Goal: Information Seeking & Learning: Learn about a topic

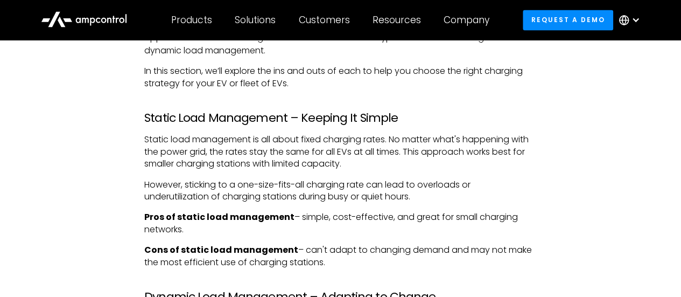
scroll to position [955, 0]
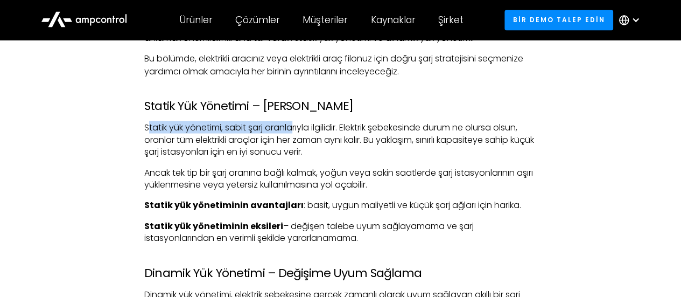
drag, startPoint x: 147, startPoint y: 138, endPoint x: 322, endPoint y: 139, distance: 175.0
click at [305, 138] on font "Statik yük yönetimi, sabit şarj oranlarıyla ilgilidir. Elektrik şebekesinde dur…" at bounding box center [339, 139] width 390 height 37
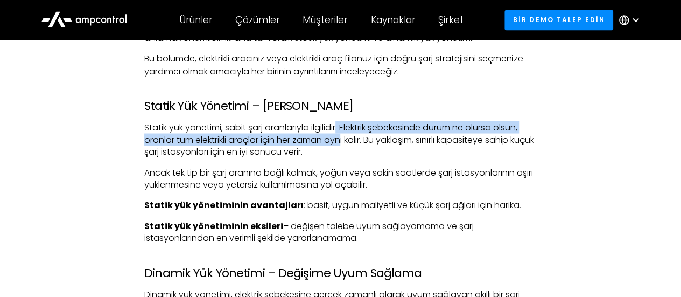
drag, startPoint x: 342, startPoint y: 139, endPoint x: 345, endPoint y: 148, distance: 9.4
click at [345, 148] on font "Statik yük yönetimi, sabit şarj oranlarıyla ilgilidir. Elektrik şebekesinde dur…" at bounding box center [339, 139] width 390 height 37
click at [346, 142] on font "Statik yük yönetimi, sabit şarj oranlarıyla ilgilidir. Elektrik şebekesinde dur…" at bounding box center [339, 139] width 390 height 37
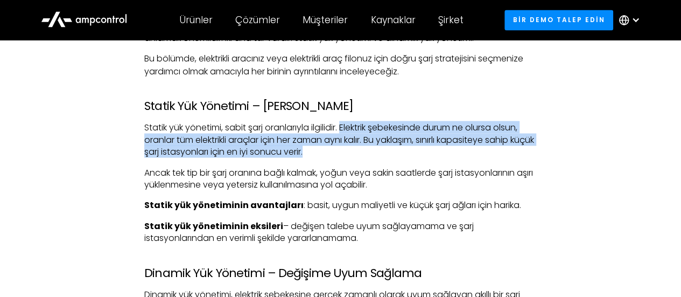
drag, startPoint x: 346, startPoint y: 141, endPoint x: 337, endPoint y: 163, distance: 24.2
click at [337, 157] on p "Statik yük yönetimi, sabit şarj oranlarıyla ilgilidir. Elektrik şebekesinde dur…" at bounding box center [340, 139] width 392 height 36
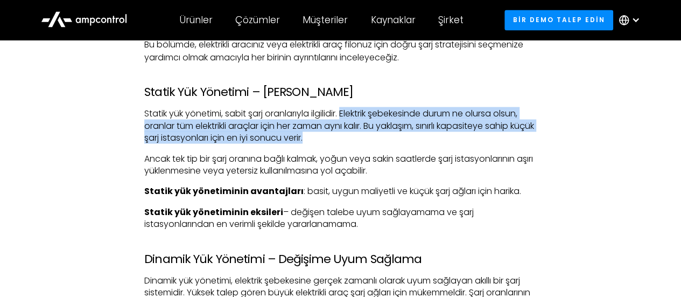
scroll to position [1009, 0]
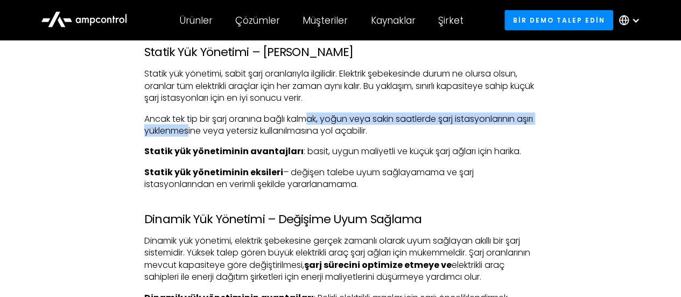
drag, startPoint x: 208, startPoint y: 138, endPoint x: 314, endPoint y: 130, distance: 106.3
click at [314, 130] on font "Ancak tek tip bir şarj oranına bağlı kalmak, yoğun veya sakin saatlerde şarj is…" at bounding box center [338, 124] width 389 height 24
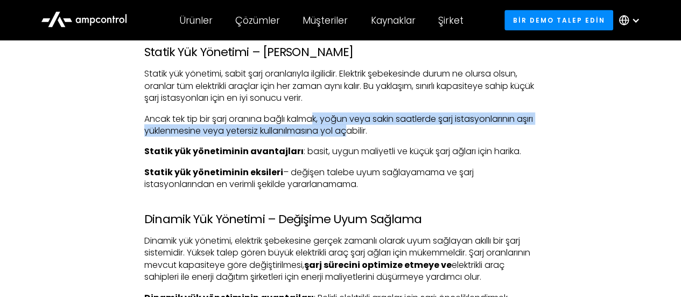
drag, startPoint x: 319, startPoint y: 130, endPoint x: 374, endPoint y: 138, distance: 55.6
click at [374, 136] on font "Ancak tek tip bir şarj oranına bağlı kalmak, yoğun veya sakin saatlerde şarj is…" at bounding box center [338, 124] width 389 height 24
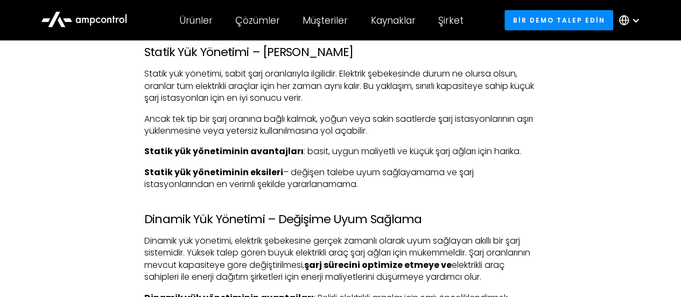
drag, startPoint x: 305, startPoint y: 163, endPoint x: 375, endPoint y: 159, distance: 70.1
click at [375, 157] on font ": basit, uygun maliyetli ve küçük şarj ağları için harika." at bounding box center [413, 150] width 218 height 12
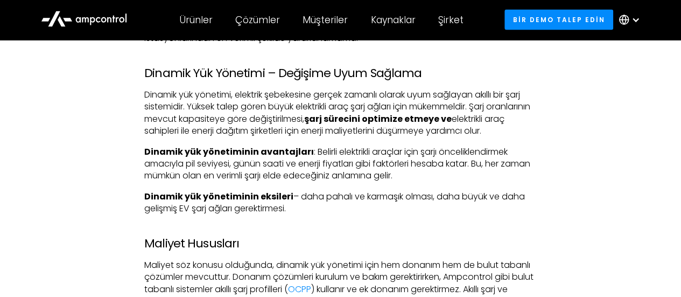
scroll to position [1170, 0]
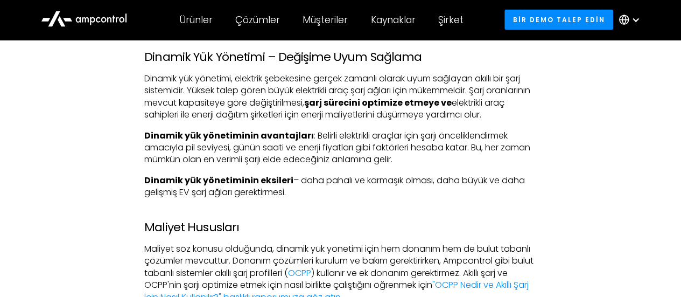
click at [238, 121] on p "Dinamik yük yönetimi, elektrik şebekesine gerçek zamanlı olarak uyum sağlayan a…" at bounding box center [340, 97] width 392 height 48
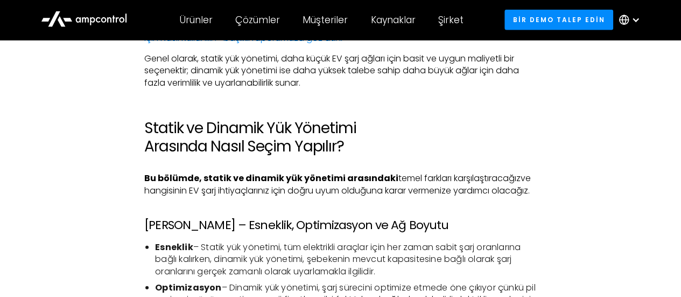
scroll to position [1440, 0]
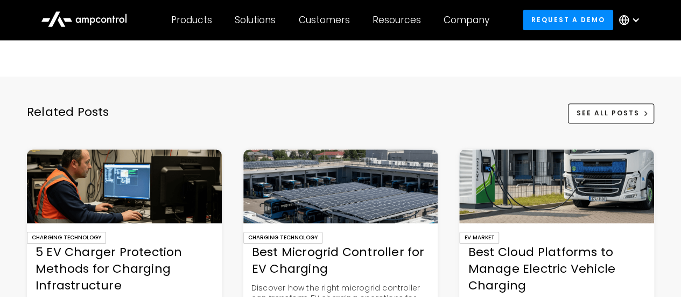
scroll to position [2451, 0]
